Goal: Information Seeking & Learning: Understand process/instructions

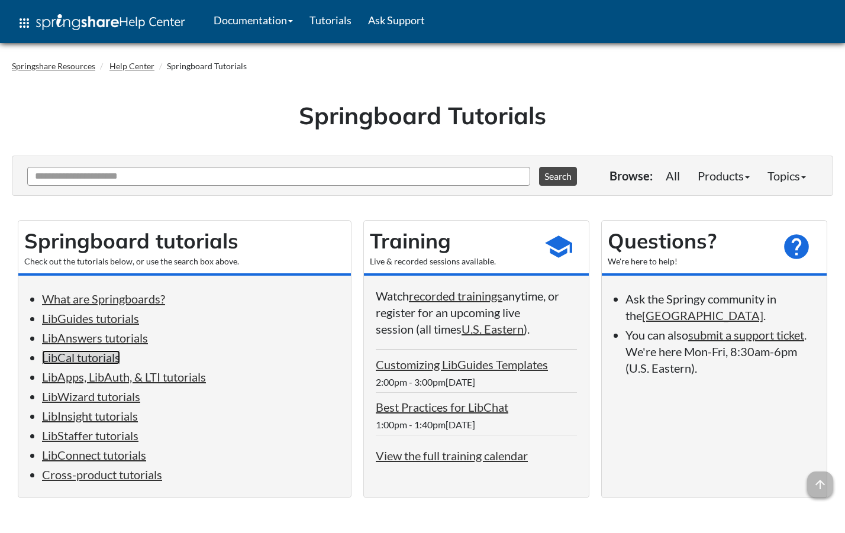
click at [88, 363] on link "LibCal tutorials" at bounding box center [81, 357] width 78 height 14
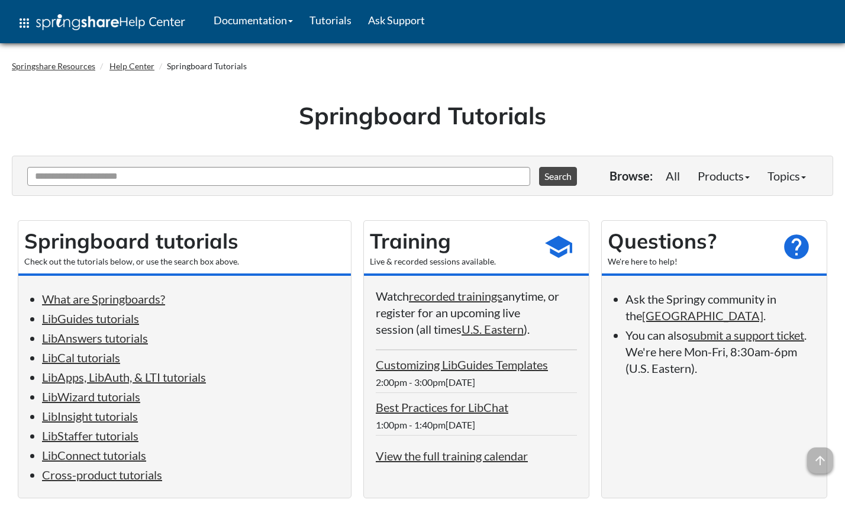
scroll to position [2882, 0]
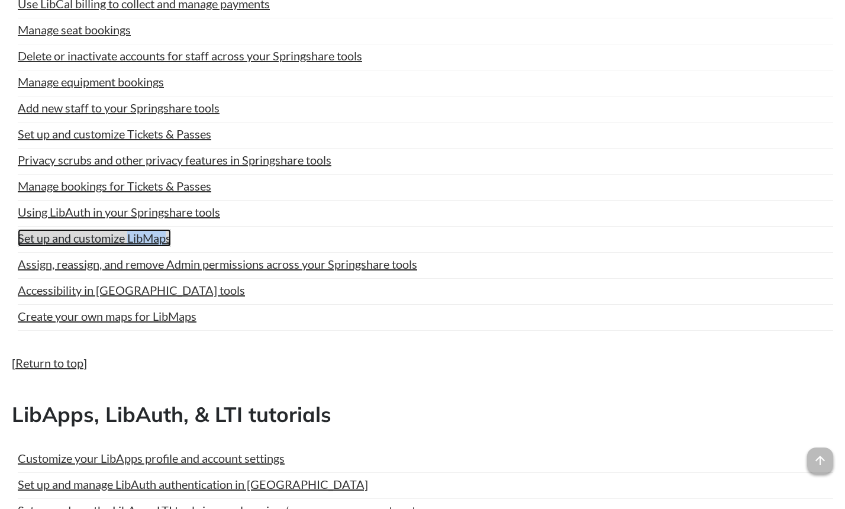
click at [117, 247] on link "Set up and customize LibMaps" at bounding box center [94, 238] width 153 height 18
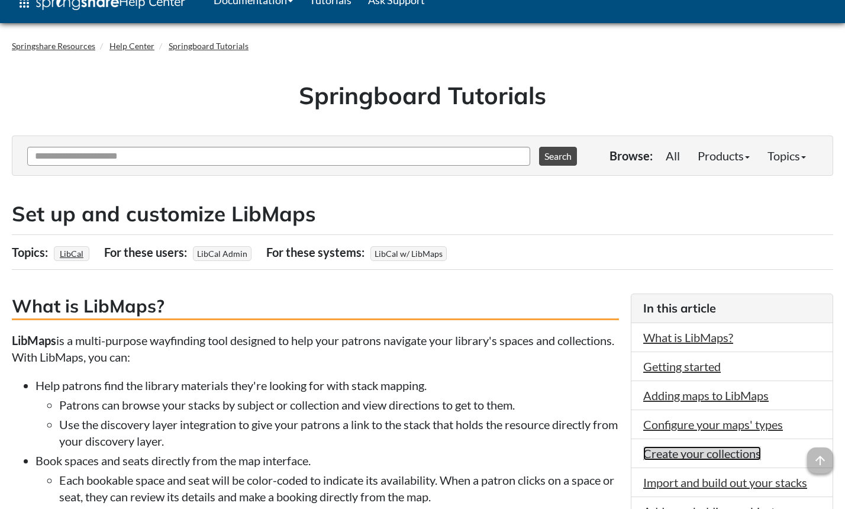
drag, startPoint x: 709, startPoint y: 450, endPoint x: 677, endPoint y: 395, distance: 63.8
click at [708, 450] on link "Create your collections" at bounding box center [702, 453] width 118 height 14
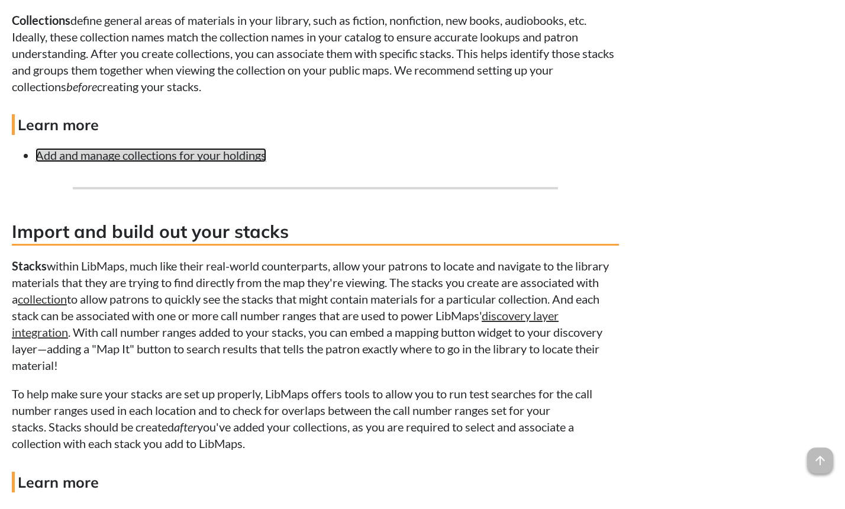
click at [128, 162] on link "Add and manage collections for your holdings" at bounding box center [150, 155] width 231 height 14
